Goal: Task Accomplishment & Management: Manage account settings

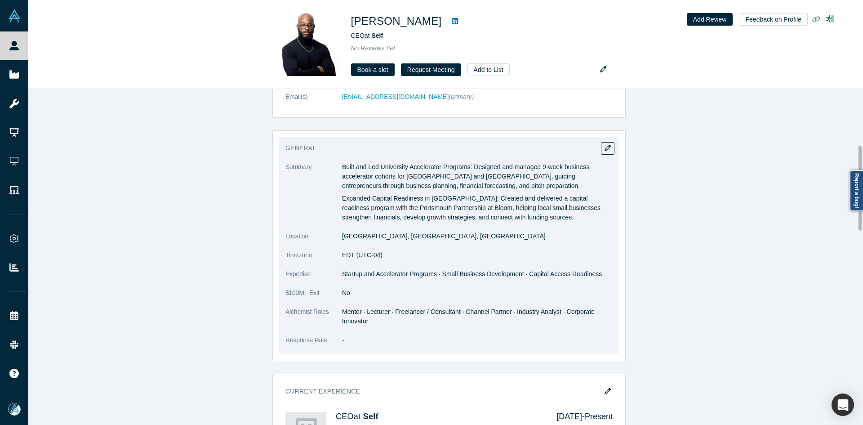
scroll to position [225, 0]
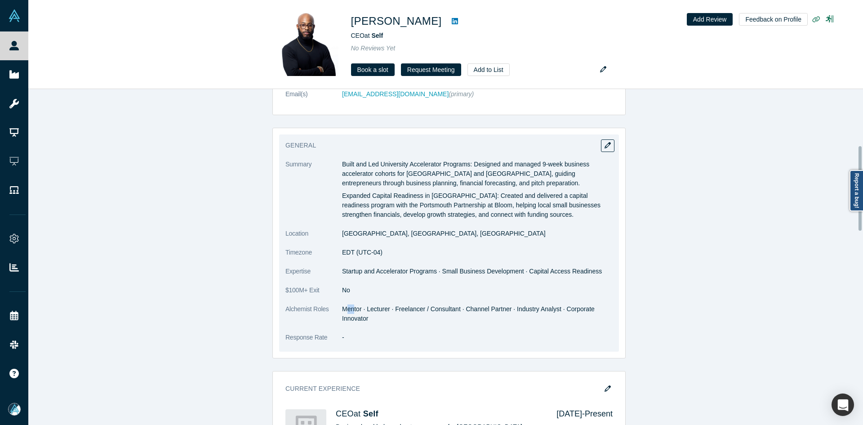
drag, startPoint x: 350, startPoint y: 310, endPoint x: 367, endPoint y: 313, distance: 17.9
click at [343, 310] on dd "Mentor · Lecturer · Freelancer / Consultant · Channel Partner · Industry Analys…" at bounding box center [477, 313] width 271 height 19
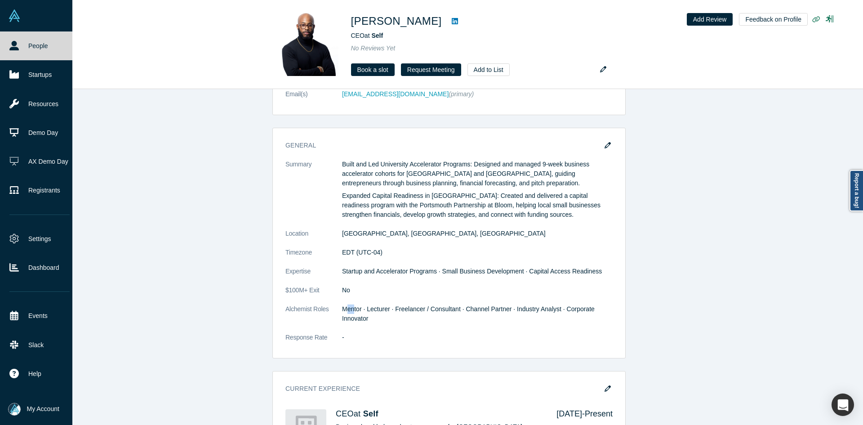
click at [13, 43] on icon at bounding box center [13, 45] width 9 height 9
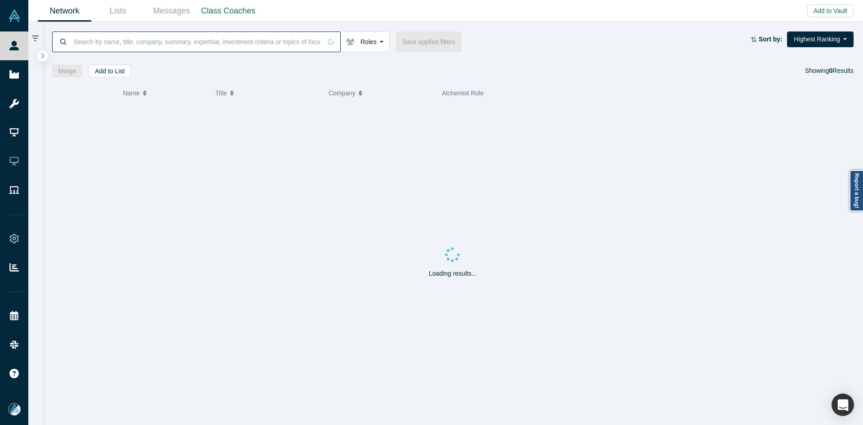
click at [168, 40] on input at bounding box center [197, 41] width 249 height 21
paste input "[PERSON_NAME]"
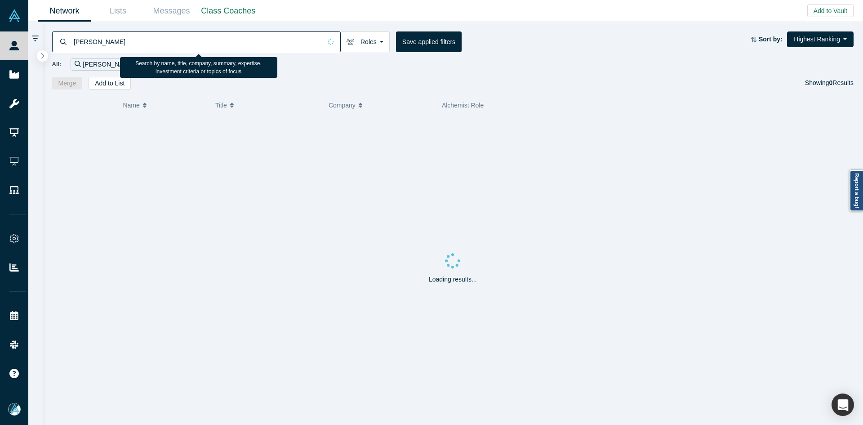
type input "[PERSON_NAME]"
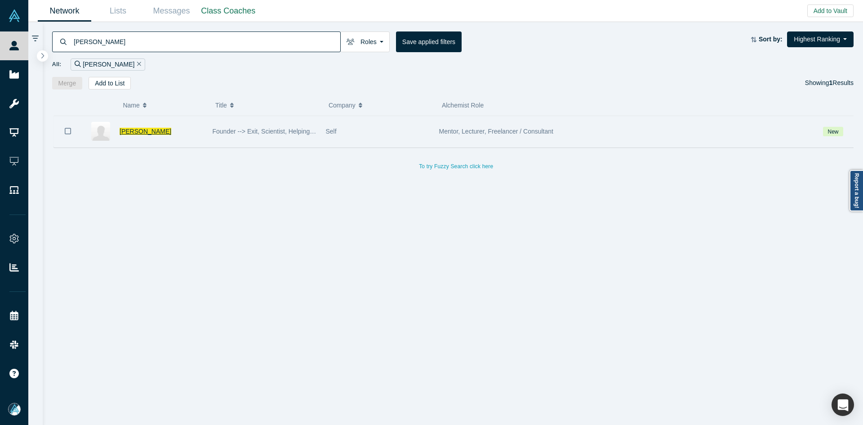
click at [150, 134] on span "[PERSON_NAME]" at bounding box center [146, 131] width 52 height 7
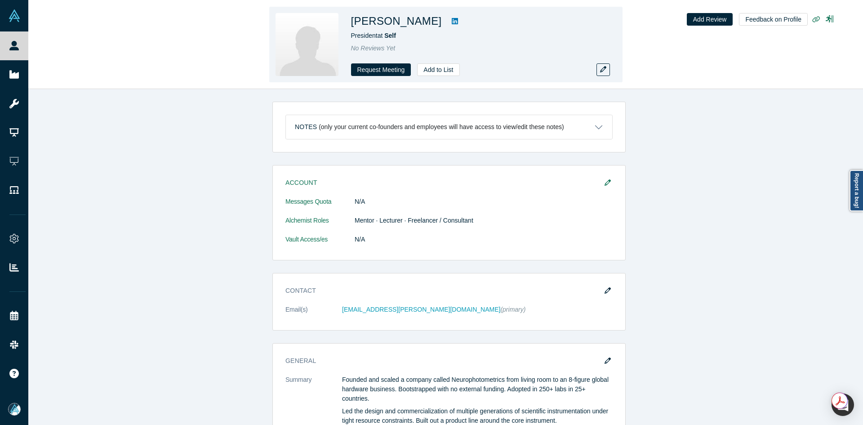
click at [448, 20] on link at bounding box center [454, 21] width 13 height 11
click at [606, 65] on button "button" at bounding box center [603, 69] width 13 height 13
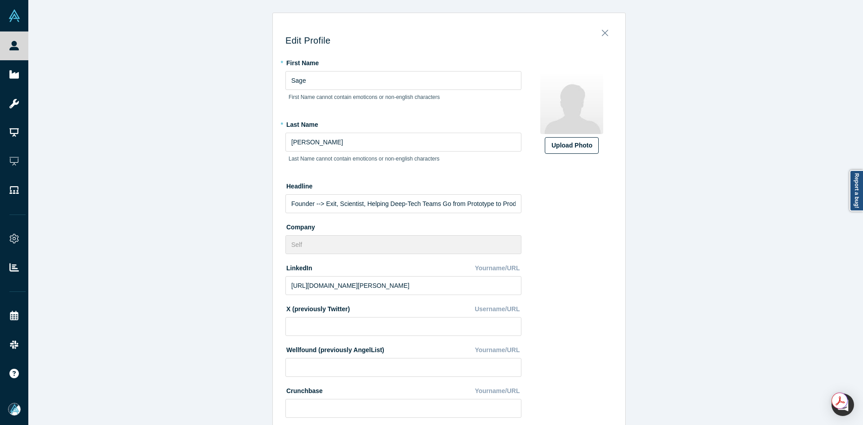
click at [570, 142] on div "Upload Photo" at bounding box center [572, 145] width 40 height 9
click at [0, 0] on input "Upload Photo" at bounding box center [0, 0] width 0 height 0
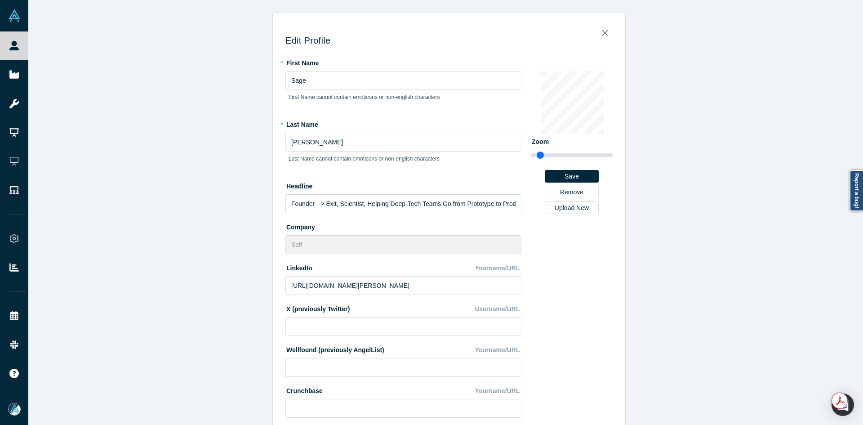
click at [200, 308] on div "Edit Profile * First Name Sage First Name cannot contain emoticons or non-engli…" at bounding box center [449, 216] width 842 height 432
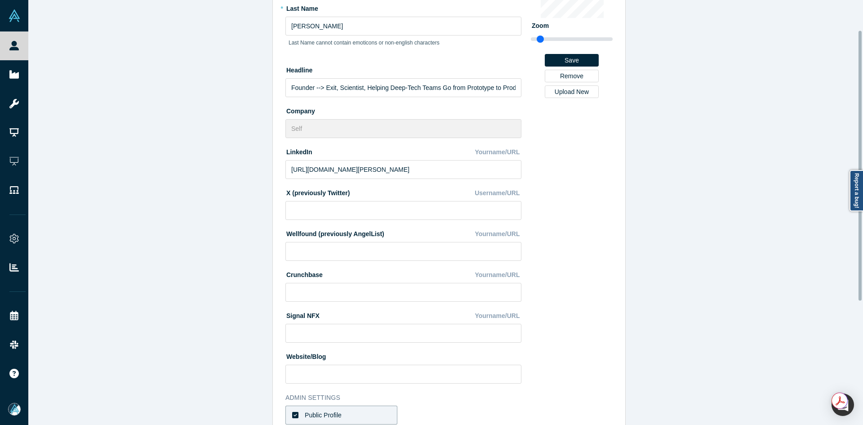
scroll to position [242, 0]
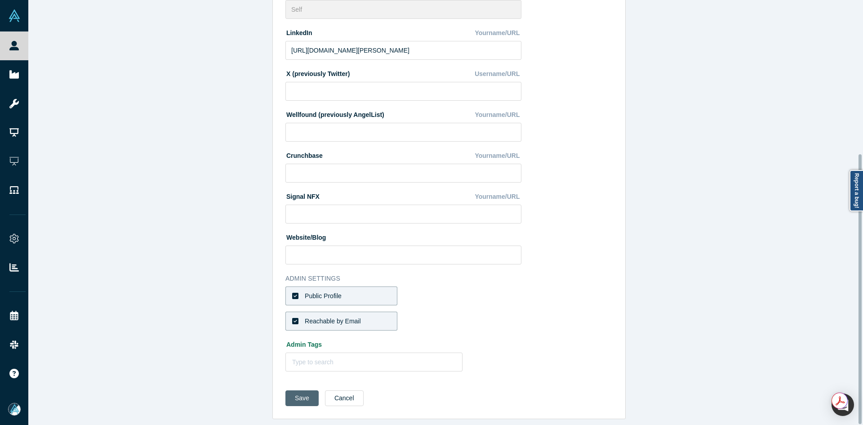
click at [294, 390] on button "Save" at bounding box center [302, 398] width 33 height 16
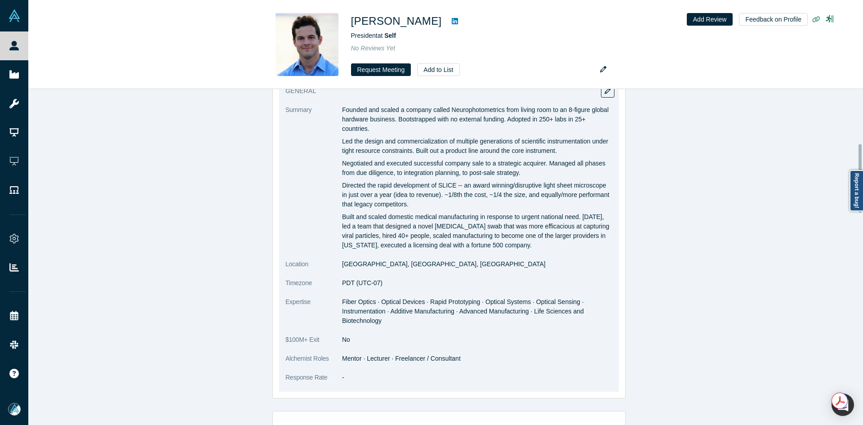
scroll to position [45, 0]
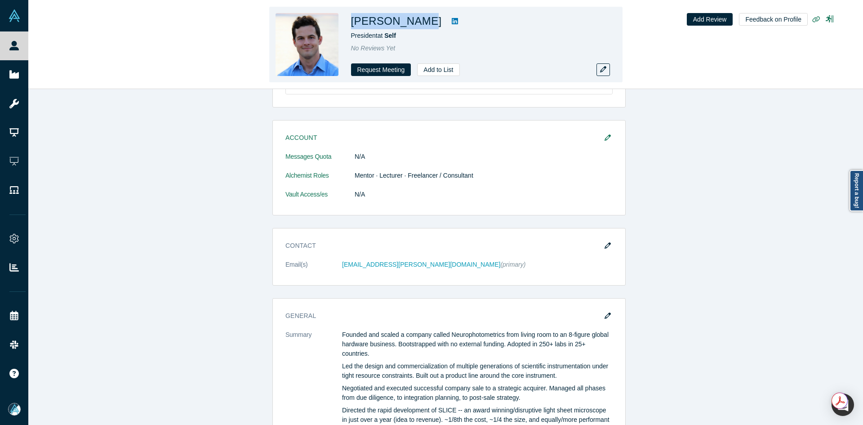
copy h1 "[PERSON_NAME]"
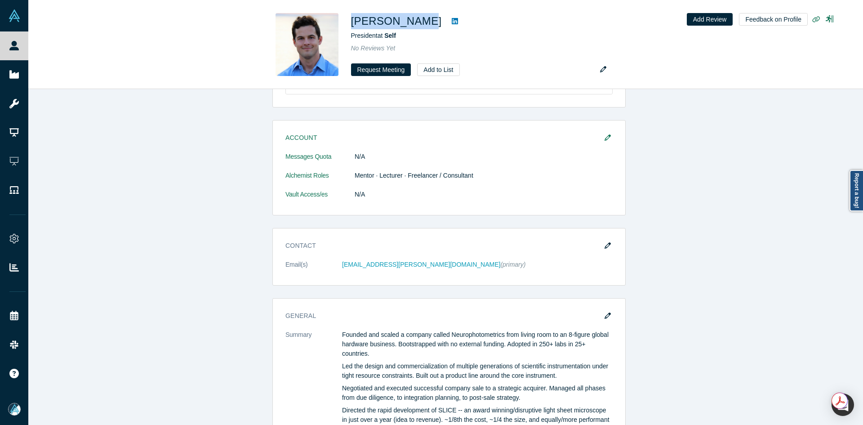
drag, startPoint x: 416, startPoint y: 23, endPoint x: 321, endPoint y: 0, distance: 98.6
click at [352, 21] on h1 "[PERSON_NAME]" at bounding box center [396, 21] width 91 height 16
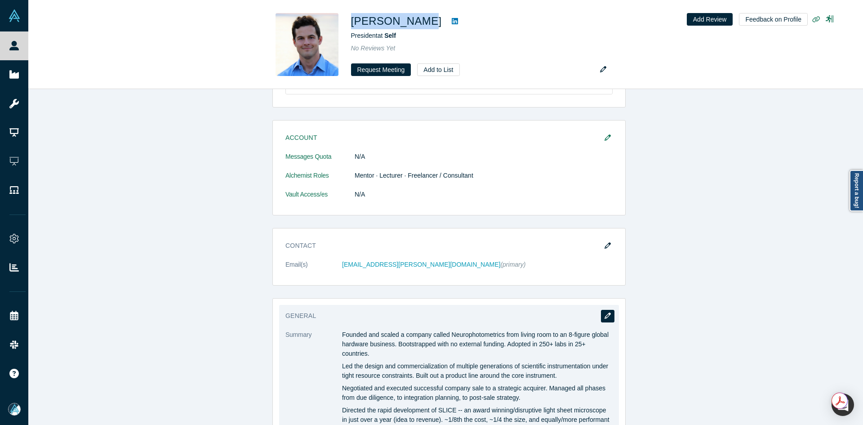
click at [605, 316] on icon "button" at bounding box center [608, 316] width 6 height 6
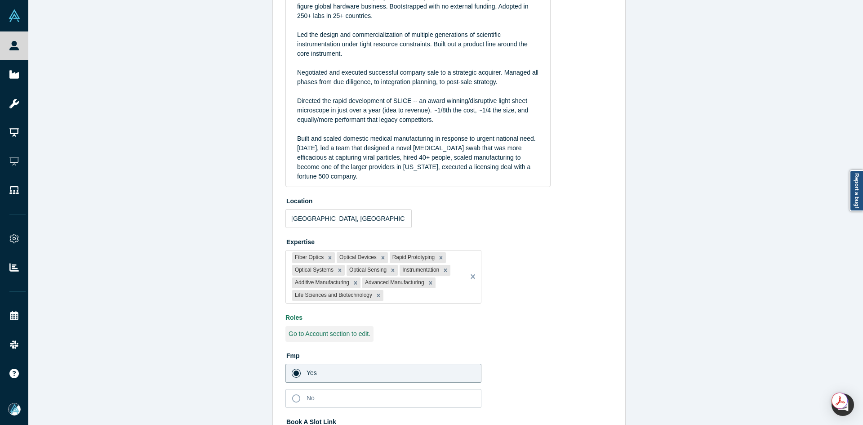
scroll to position [162, 0]
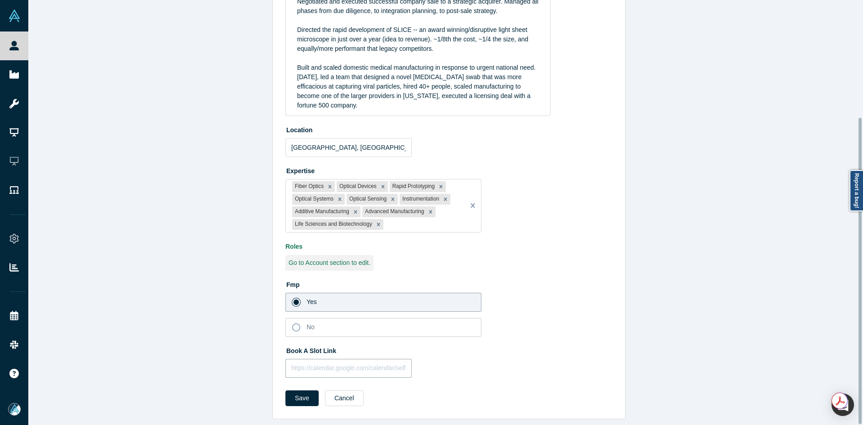
click at [321, 362] on input "text" at bounding box center [349, 368] width 126 height 19
paste input "[URL][DOMAIN_NAME]"
type input "[URL][DOMAIN_NAME]"
click at [299, 390] on button "Save" at bounding box center [302, 398] width 33 height 16
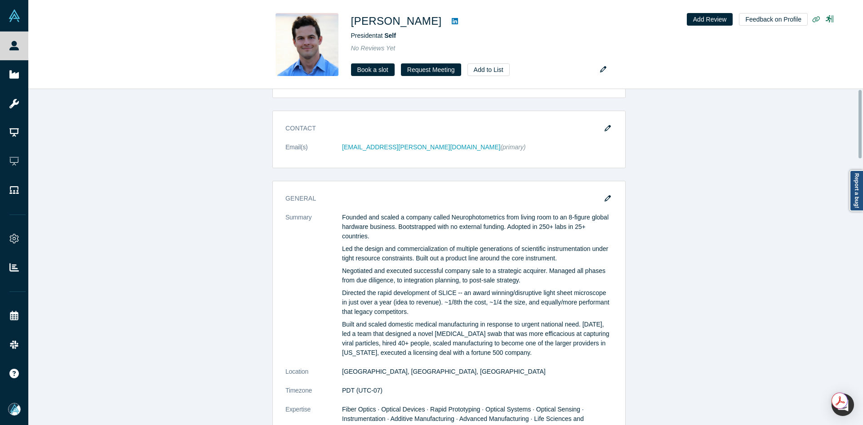
scroll to position [0, 0]
